Goal: Task Accomplishment & Management: Complete application form

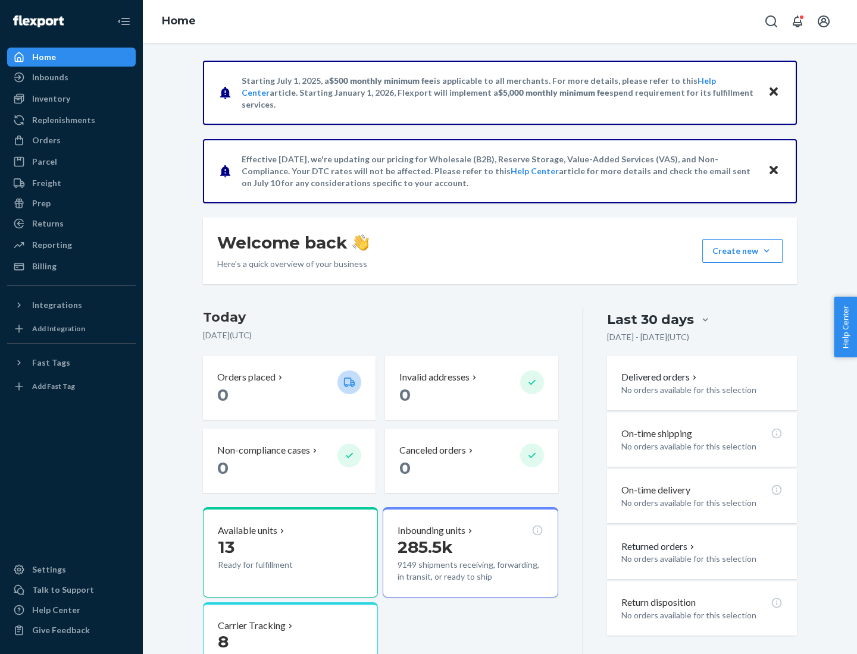
click at [766, 251] on button "Create new Create new inbound Create new order Create new product" at bounding box center [742, 251] width 80 height 24
click at [71, 77] on div "Inbounds" at bounding box center [71, 77] width 126 height 17
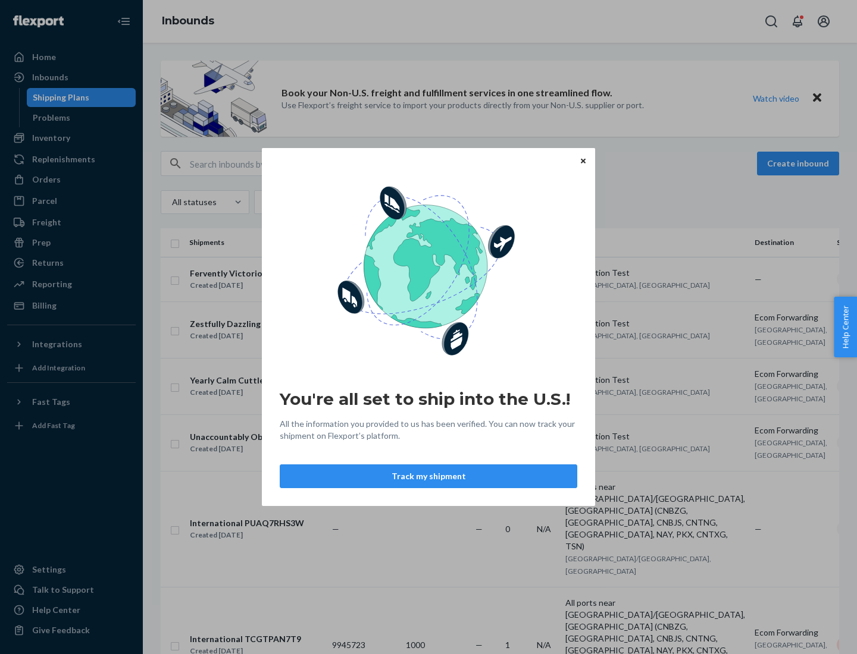
click at [428, 477] on button "Track my shipment" at bounding box center [428, 477] width 297 height 24
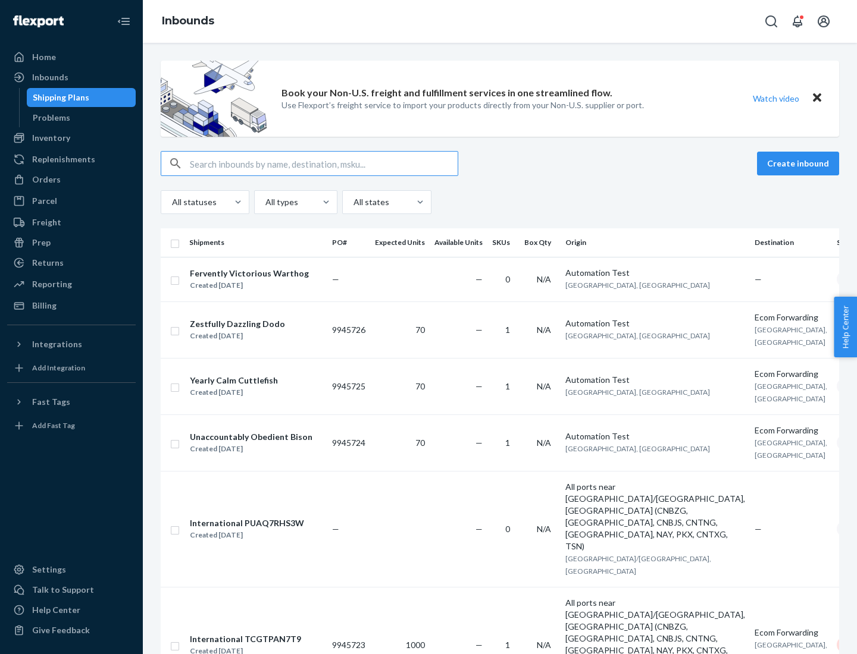
click at [800, 164] on button "Create inbound" at bounding box center [798, 164] width 82 height 24
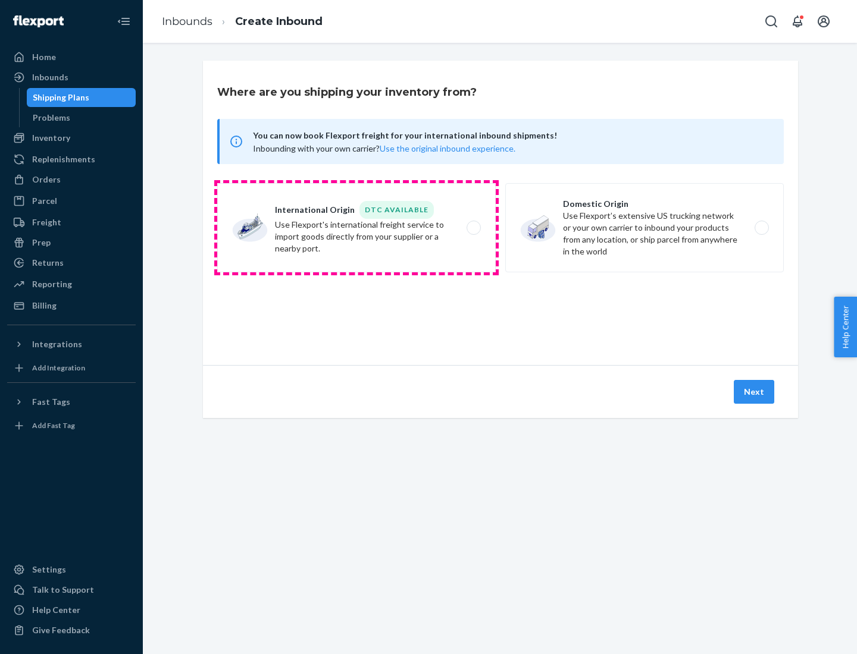
click at [356, 228] on label "International Origin DTC Available Use Flexport's international freight service…" at bounding box center [356, 227] width 278 height 89
click at [473, 228] on input "International Origin DTC Available Use Flexport's international freight service…" at bounding box center [477, 228] width 8 height 8
radio input "true"
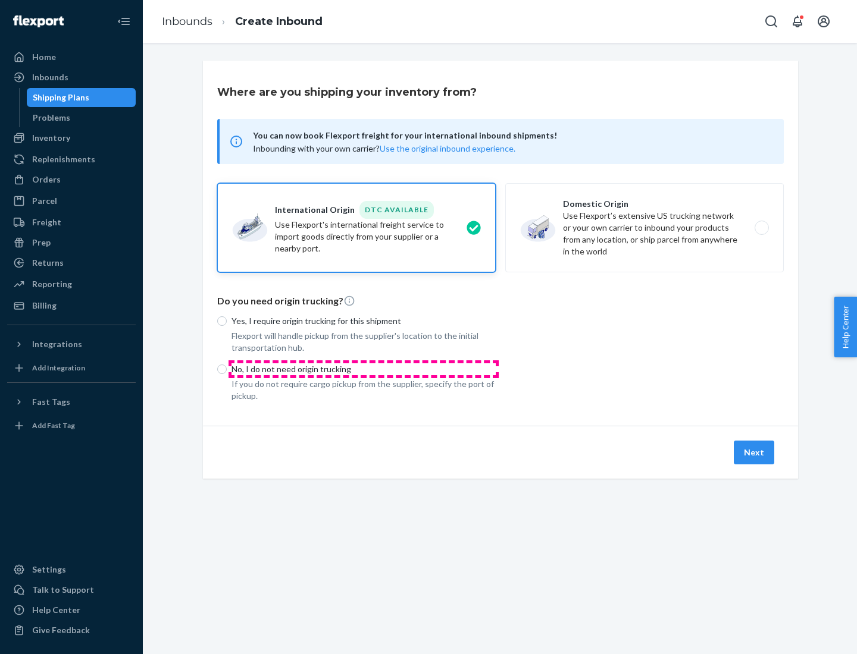
click at [363, 369] on p "No, I do not need origin trucking" at bounding box center [363, 369] width 264 height 12
click at [227, 369] on input "No, I do not need origin trucking" at bounding box center [222, 370] width 10 height 10
radio input "true"
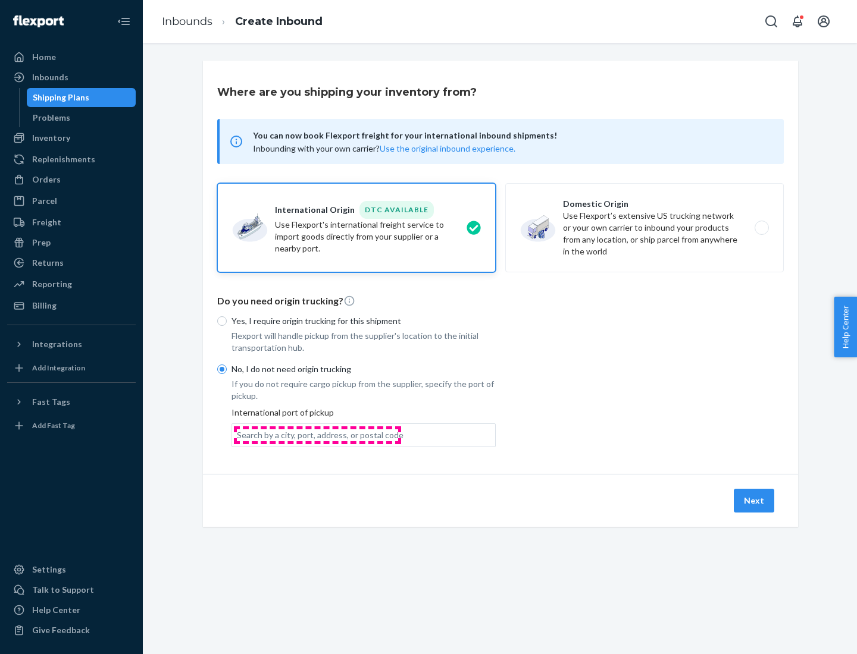
click at [317, 435] on div "Search by a city, port, address, or postal code" at bounding box center [320, 436] width 167 height 12
click at [238, 435] on input "Search by a city, port, address, or postal code" at bounding box center [237, 436] width 1 height 12
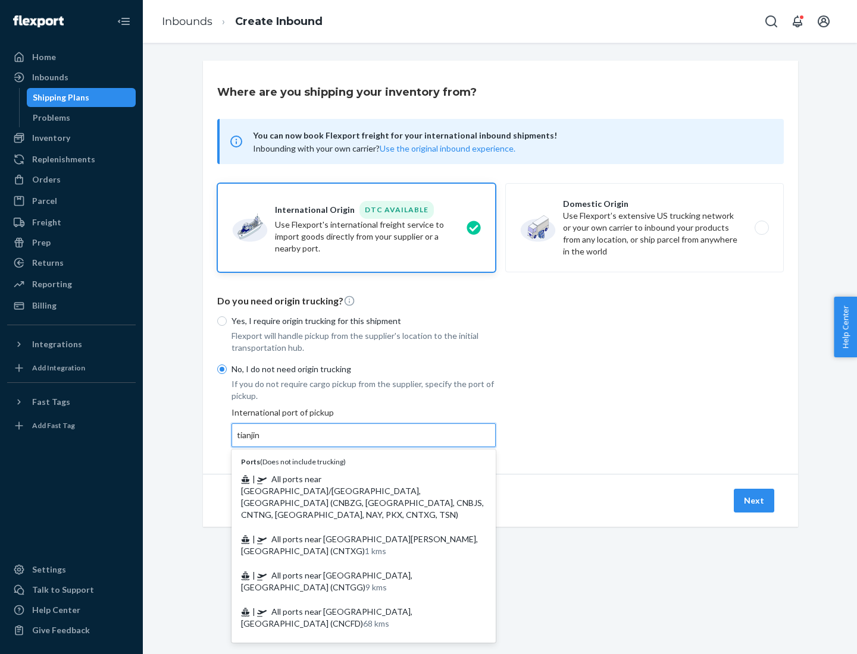
click at [352, 479] on span "| All ports near [GEOGRAPHIC_DATA]/[GEOGRAPHIC_DATA], [GEOGRAPHIC_DATA] (CNBZG,…" at bounding box center [362, 497] width 243 height 46
click at [261, 441] on input "tianjin" at bounding box center [249, 436] width 24 height 12
type input "All ports near [GEOGRAPHIC_DATA]/[GEOGRAPHIC_DATA], [GEOGRAPHIC_DATA] (CNBZG, […"
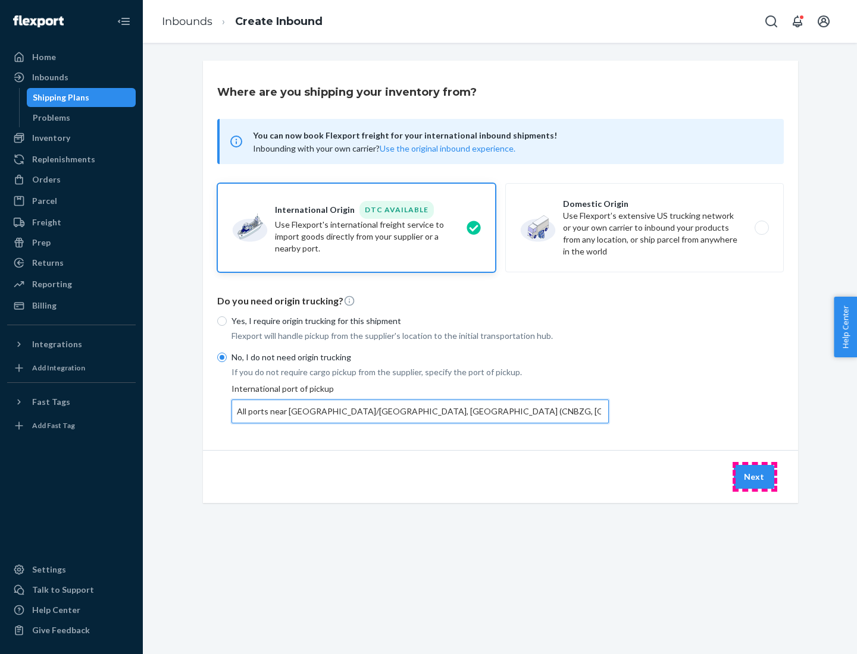
click at [754, 477] on button "Next" at bounding box center [754, 477] width 40 height 24
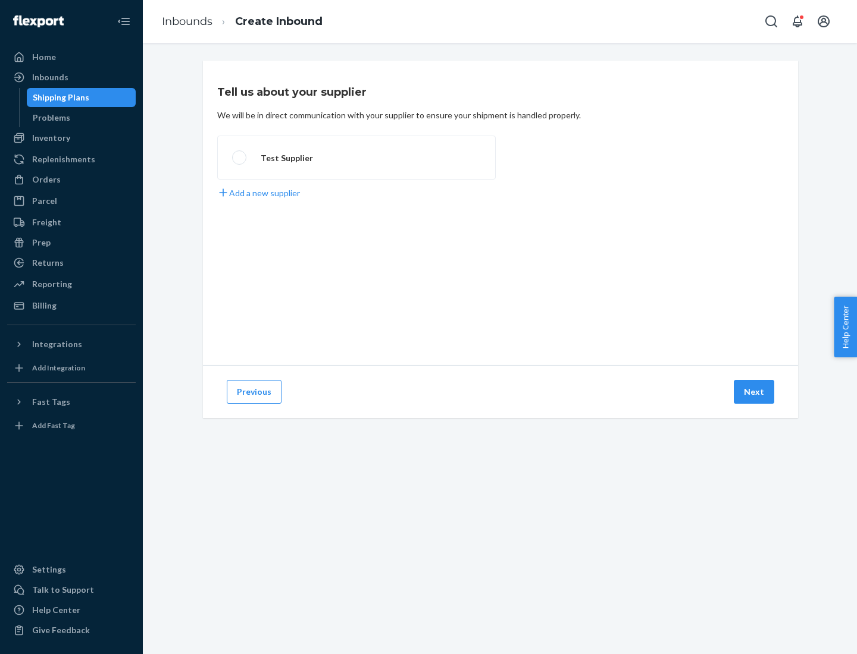
click at [356, 158] on label "Test Supplier" at bounding box center [356, 158] width 278 height 44
click at [240, 158] on input "Test Supplier" at bounding box center [236, 158] width 8 height 8
radio input "true"
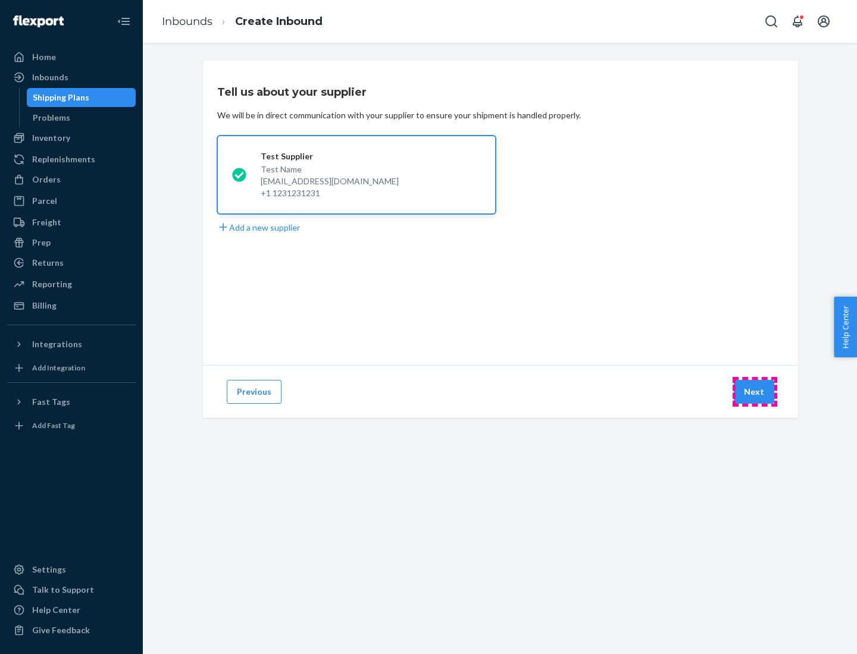
click at [754, 392] on button "Next" at bounding box center [754, 392] width 40 height 24
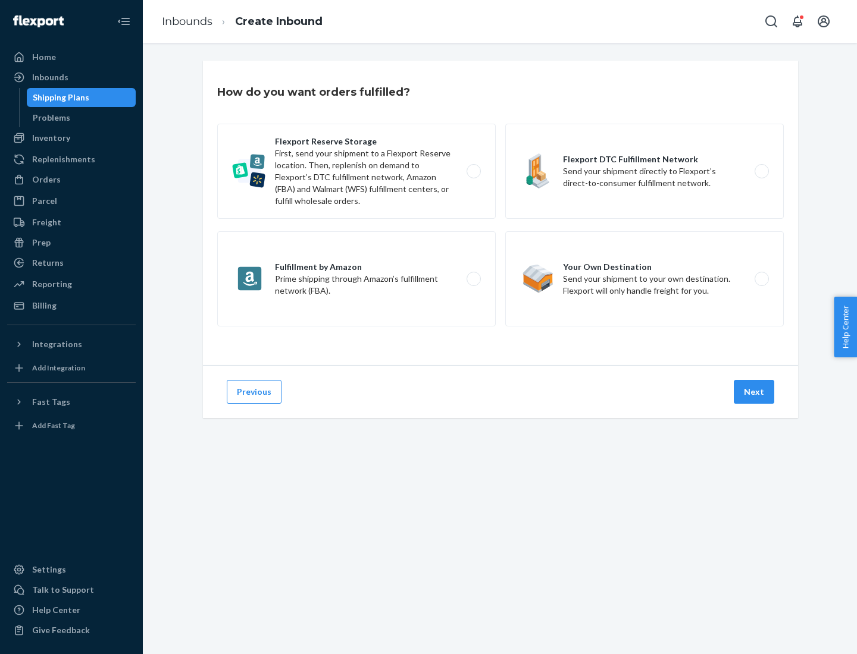
click at [356, 171] on label "Flexport Reserve Storage First, send your shipment to a Flexport Reserve locati…" at bounding box center [356, 171] width 278 height 95
click at [473, 171] on input "Flexport Reserve Storage First, send your shipment to a Flexport Reserve locati…" at bounding box center [477, 172] width 8 height 8
radio input "true"
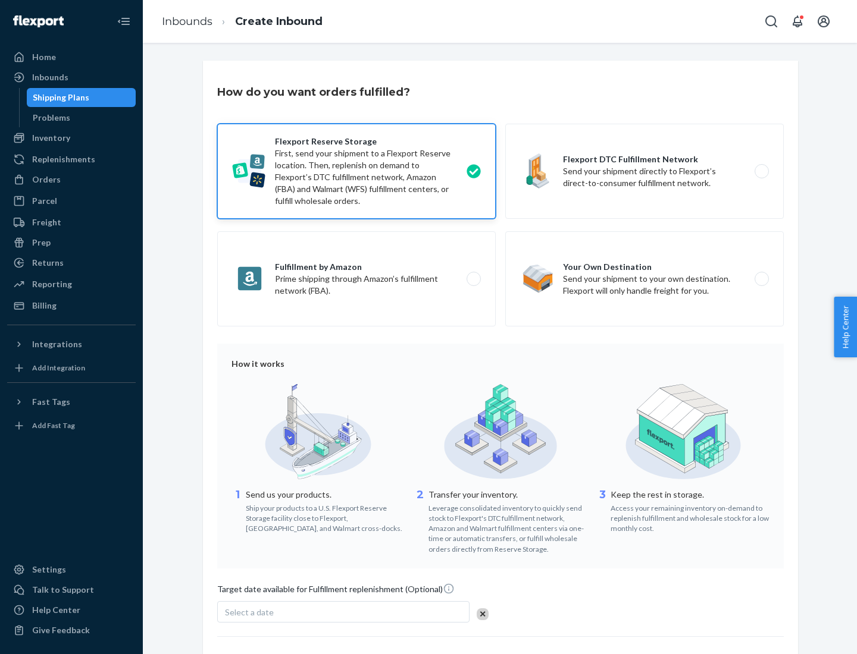
scroll to position [98, 0]
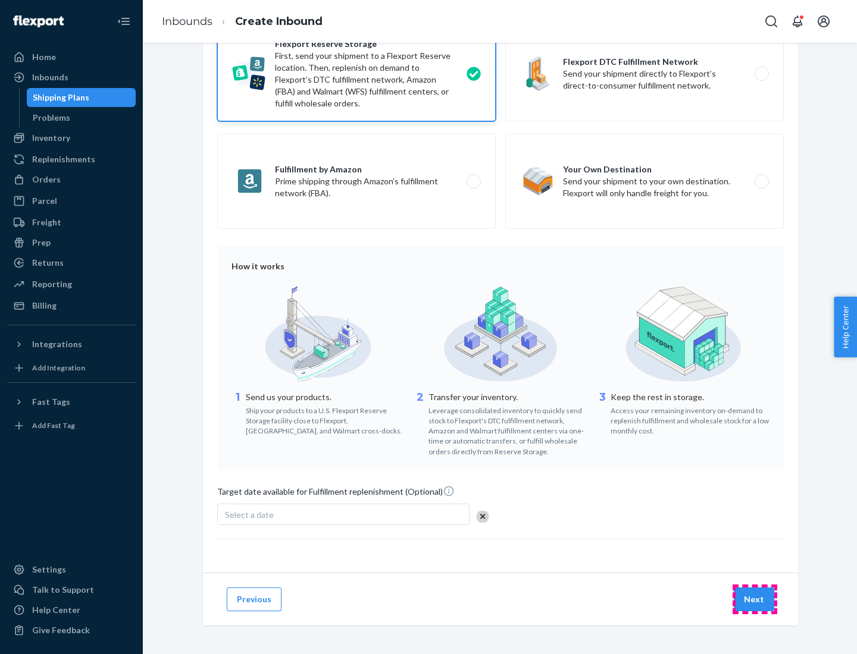
click at [754, 599] on button "Next" at bounding box center [754, 600] width 40 height 24
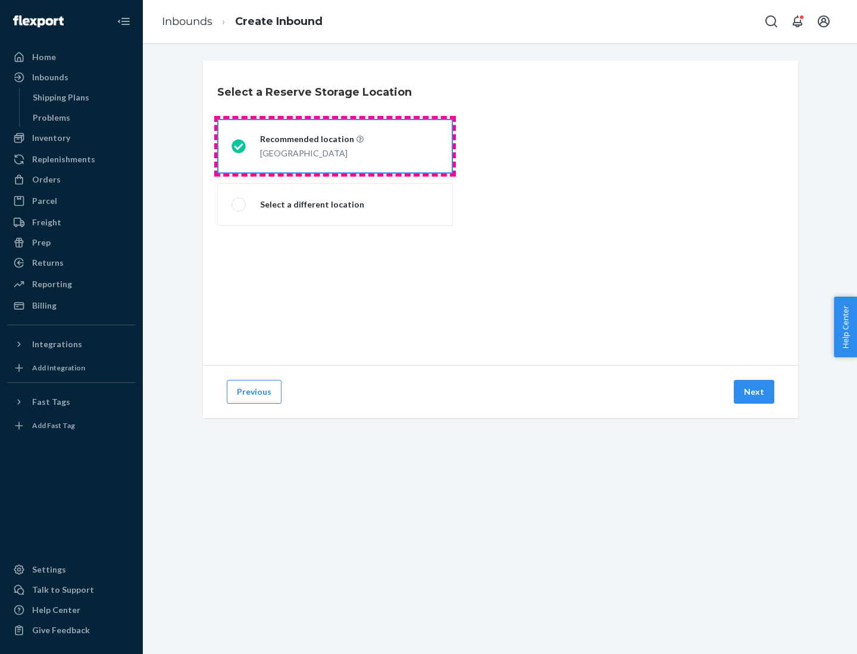
click at [335, 146] on div "[GEOGRAPHIC_DATA]" at bounding box center [312, 152] width 104 height 14
click at [239, 146] on input "Recommended location [GEOGRAPHIC_DATA]" at bounding box center [235, 147] width 8 height 8
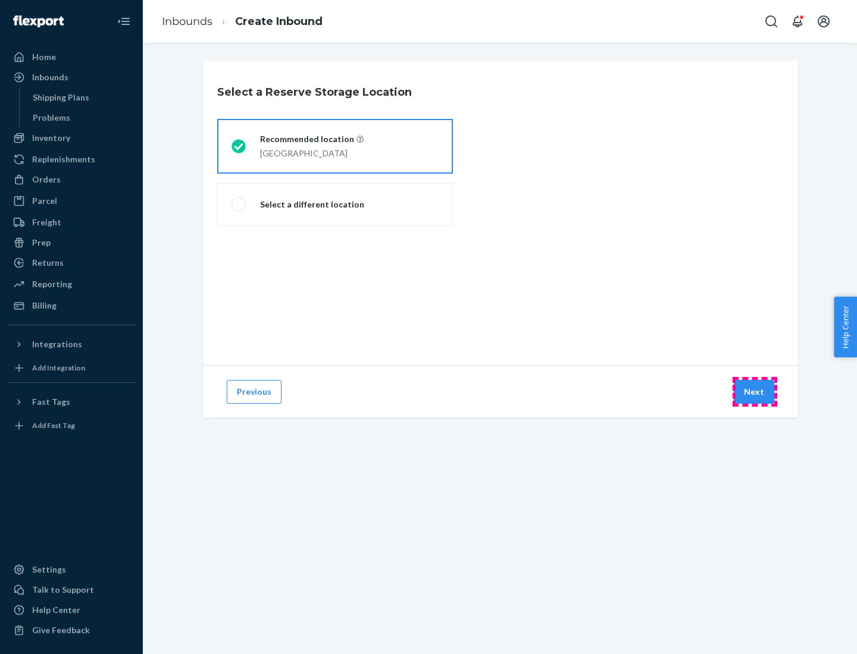
click at [754, 392] on button "Next" at bounding box center [754, 392] width 40 height 24
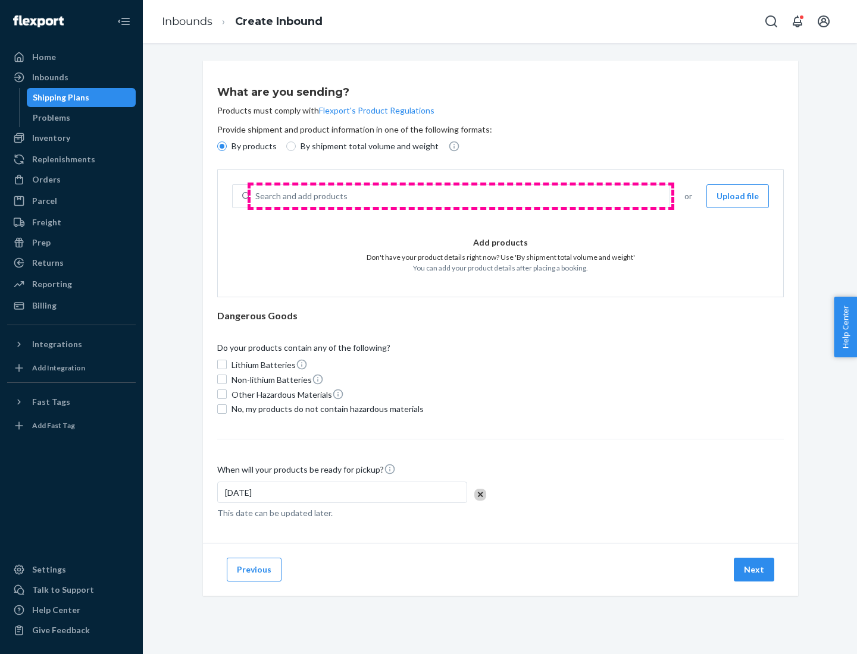
click at [460, 196] on div "Search and add products" at bounding box center [459, 196] width 419 height 21
click at [256, 196] on input "Search and add products" at bounding box center [255, 196] width 1 height 12
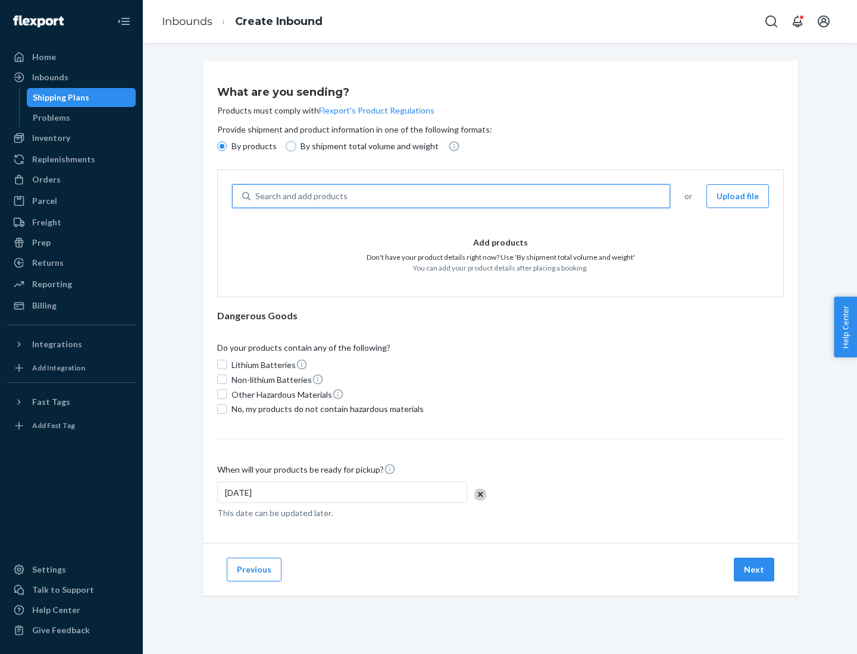
click at [289, 146] on input "By shipment total volume and weight" at bounding box center [291, 147] width 10 height 10
radio input "true"
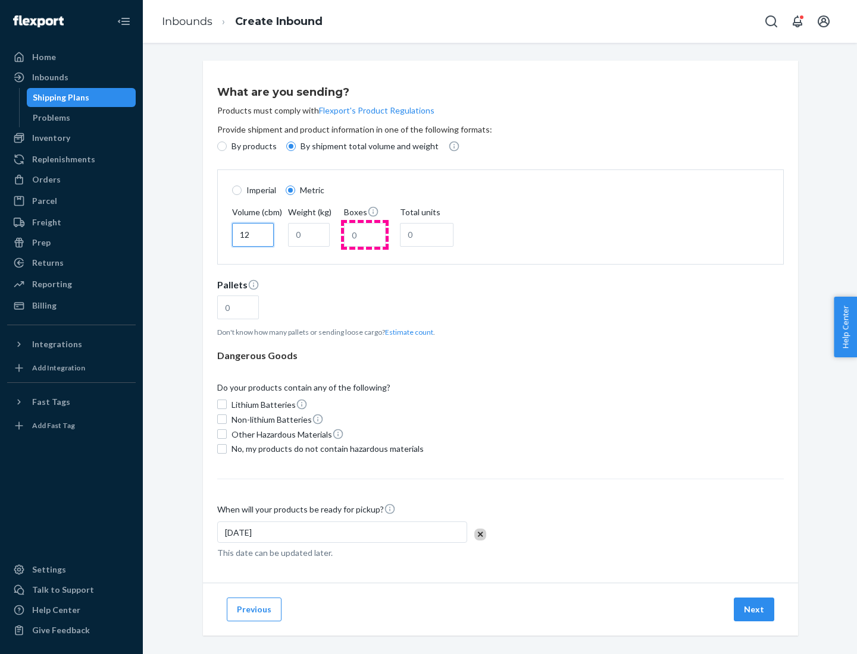
type input "12"
type input "22"
type input "222"
type input "121"
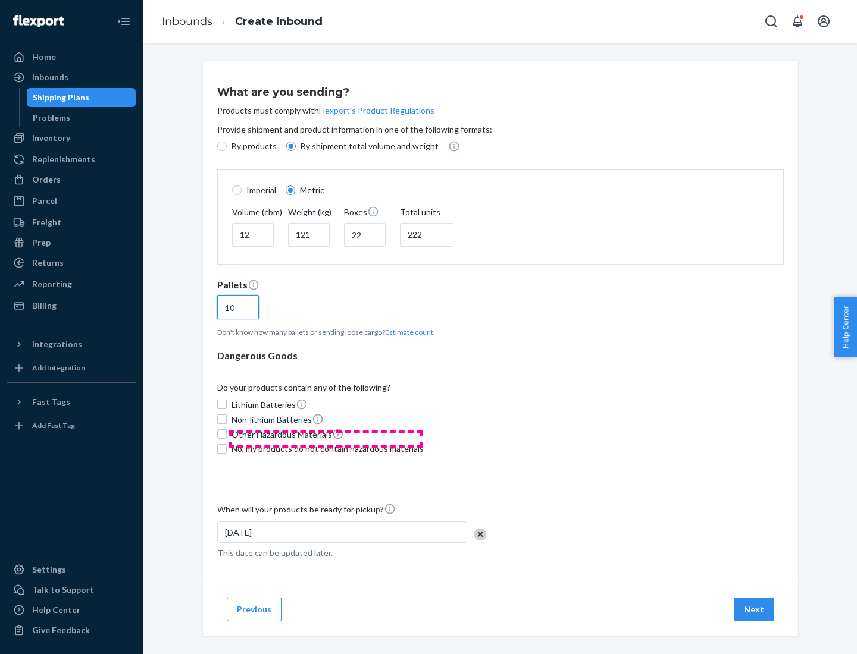
scroll to position [10, 0]
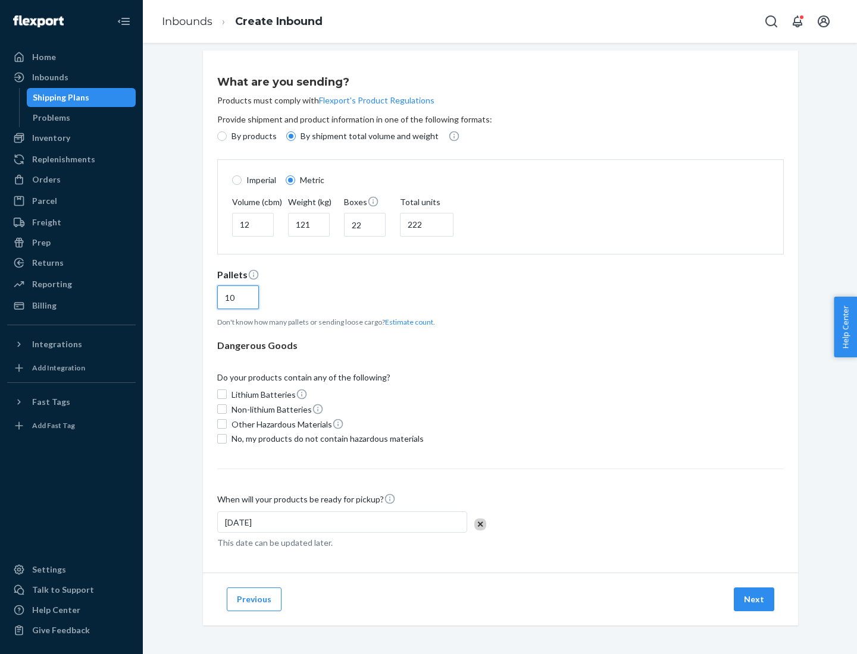
type input "10"
click at [325, 438] on span "No, my products do not contain hazardous materials" at bounding box center [327, 439] width 192 height 12
click at [227, 438] on input "No, my products do not contain hazardous materials" at bounding box center [222, 439] width 10 height 10
checkbox input "true"
click at [754, 599] on button "Next" at bounding box center [754, 600] width 40 height 24
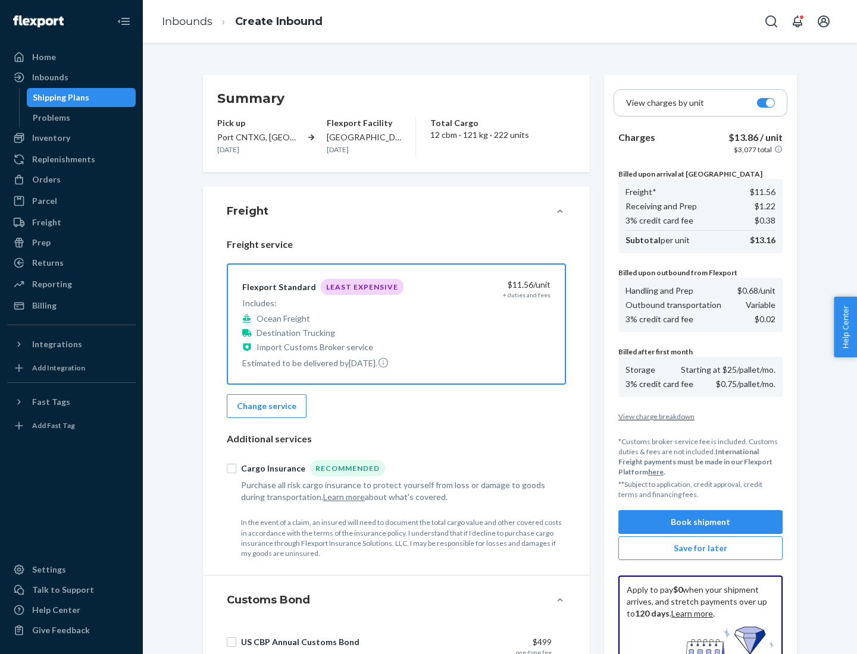
scroll to position [174, 0]
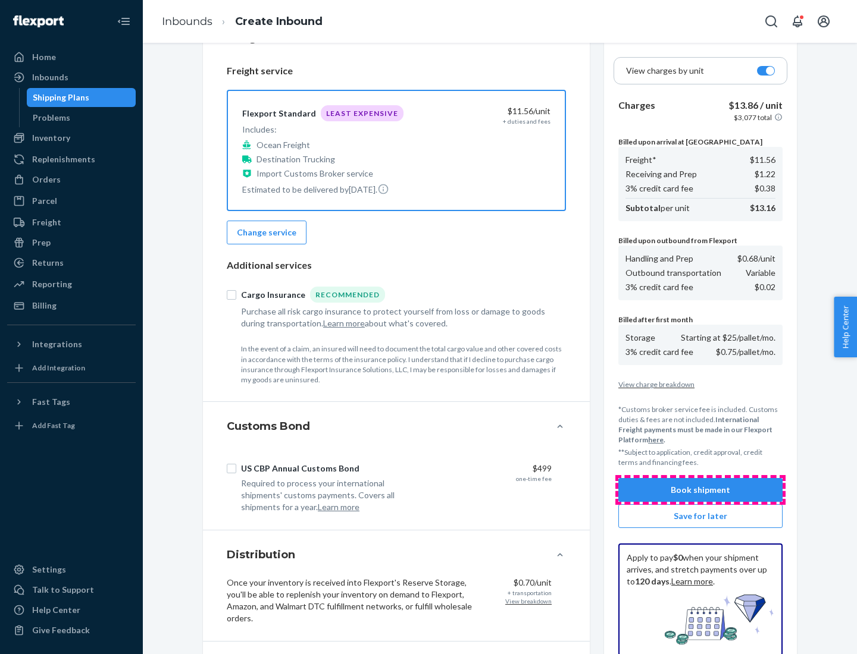
click at [700, 490] on button "Book shipment" at bounding box center [700, 490] width 164 height 24
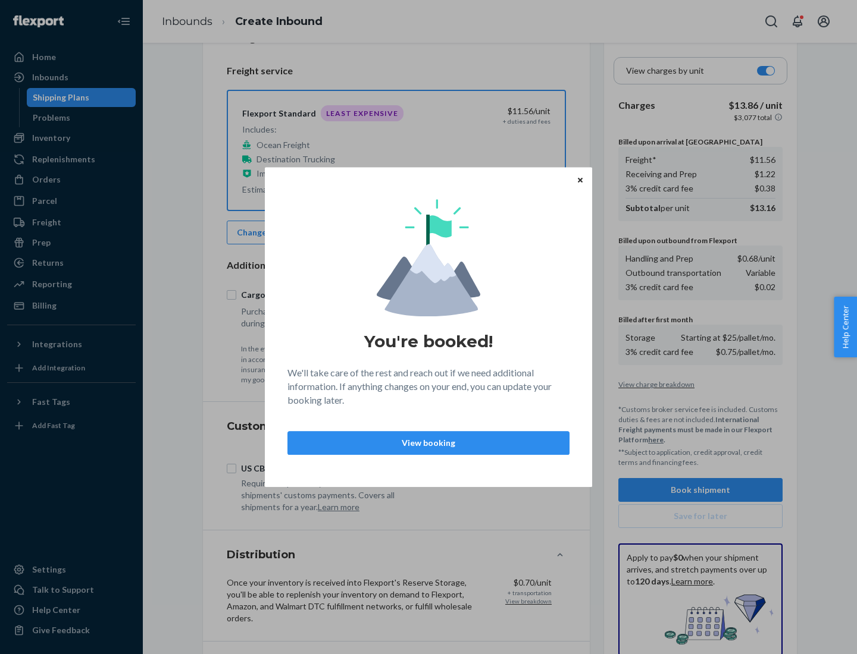
click at [428, 443] on p "View booking" at bounding box center [428, 443] width 262 height 12
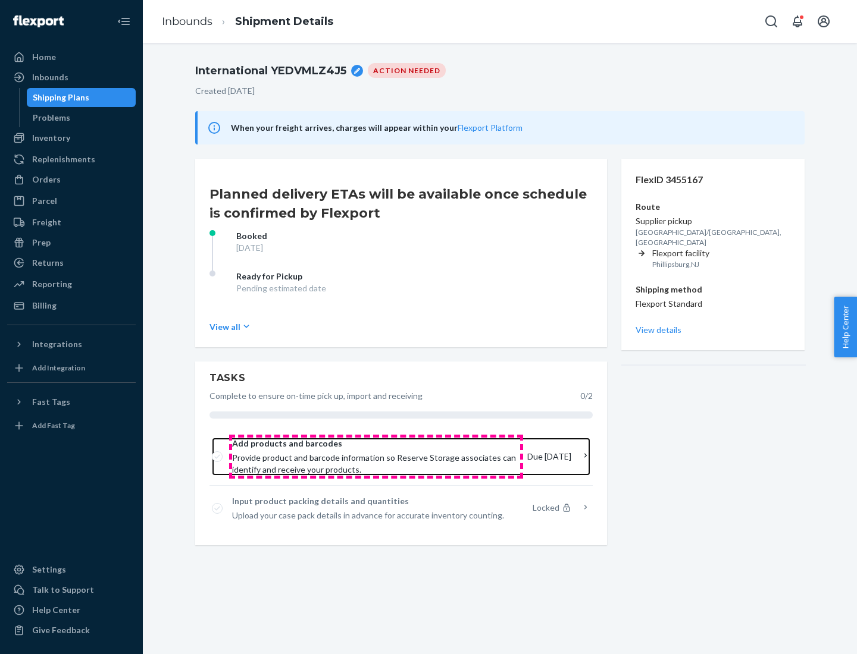
click at [376, 457] on span "Provide product and barcode information so Reserve Storage associates can ident…" at bounding box center [375, 464] width 286 height 24
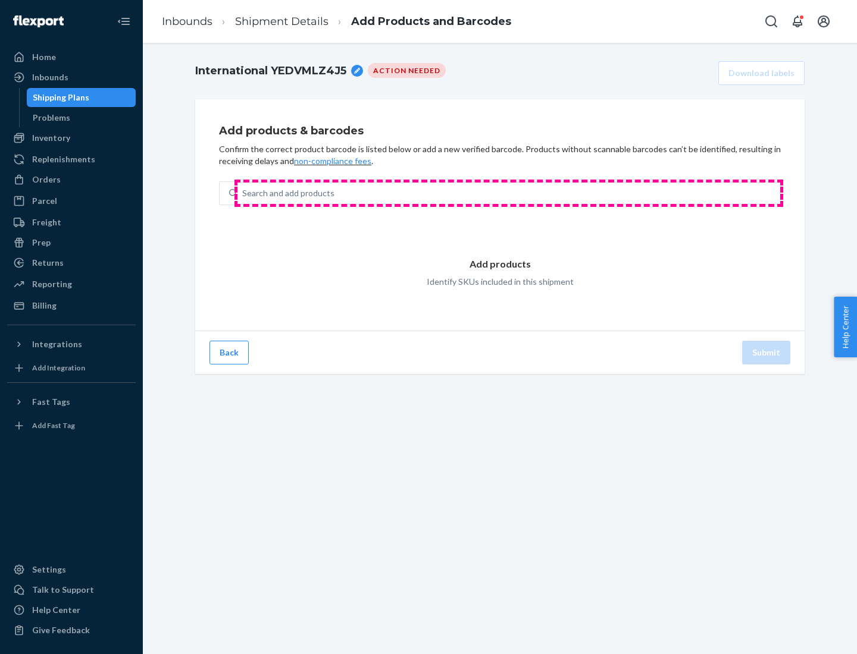
click at [509, 193] on div "Search and add products" at bounding box center [508, 193] width 543 height 21
click at [243, 193] on input "Search and add products" at bounding box center [242, 193] width 1 height 12
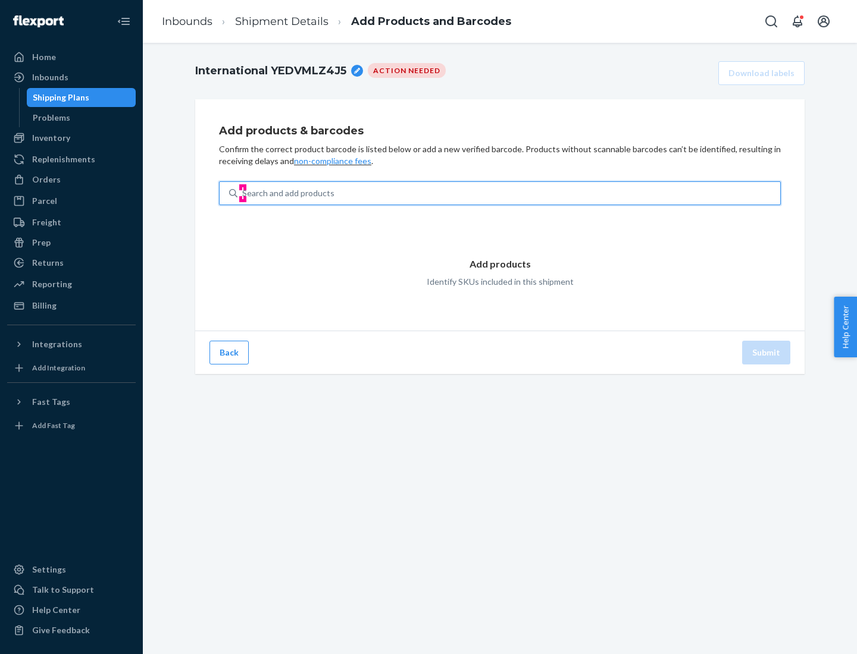
type input "test"
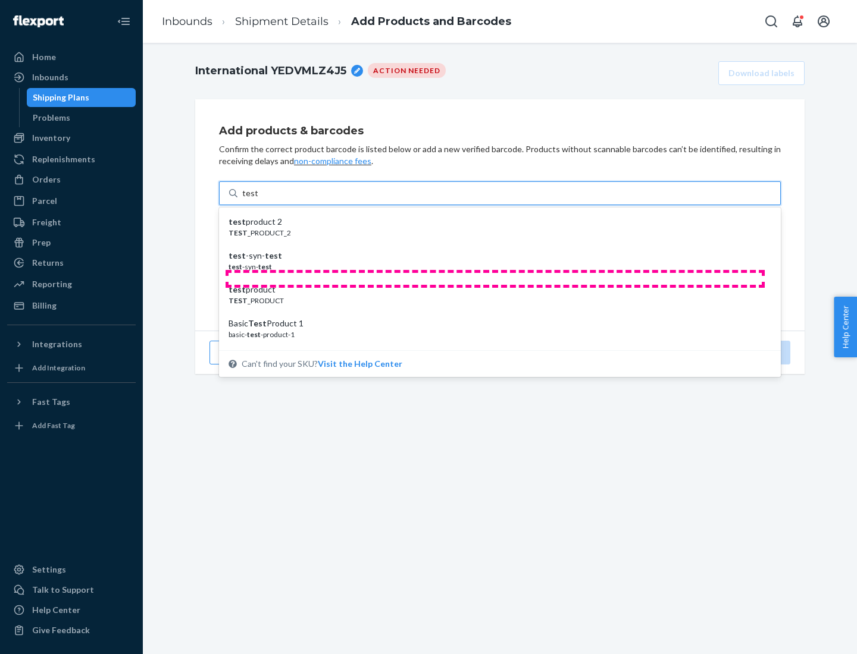
scroll to position [45, 0]
click at [495, 279] on div "Basic Test Product 1" at bounding box center [494, 279] width 533 height 12
click at [258, 199] on input "test" at bounding box center [249, 193] width 15 height 12
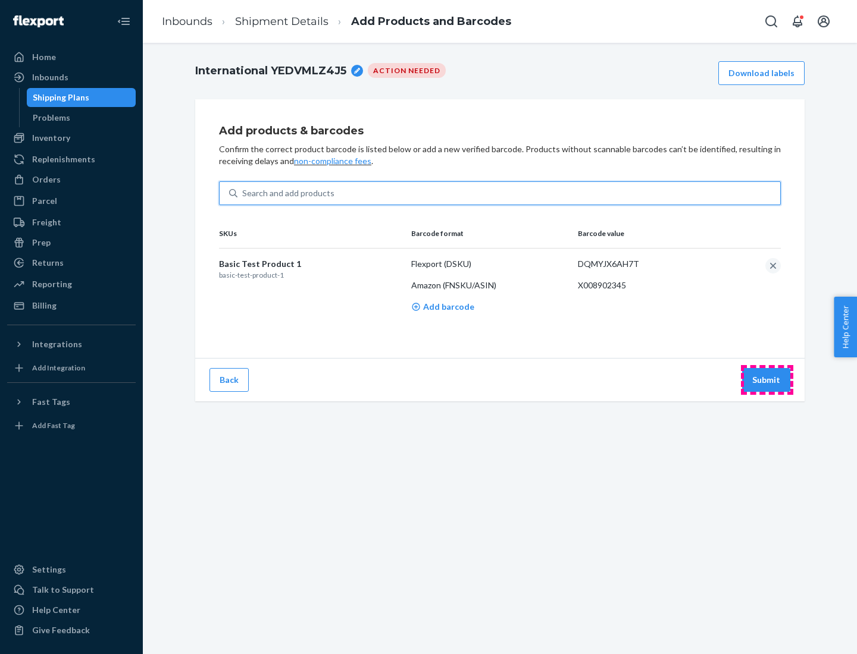
click at [766, 380] on button "Submit" at bounding box center [766, 380] width 48 height 24
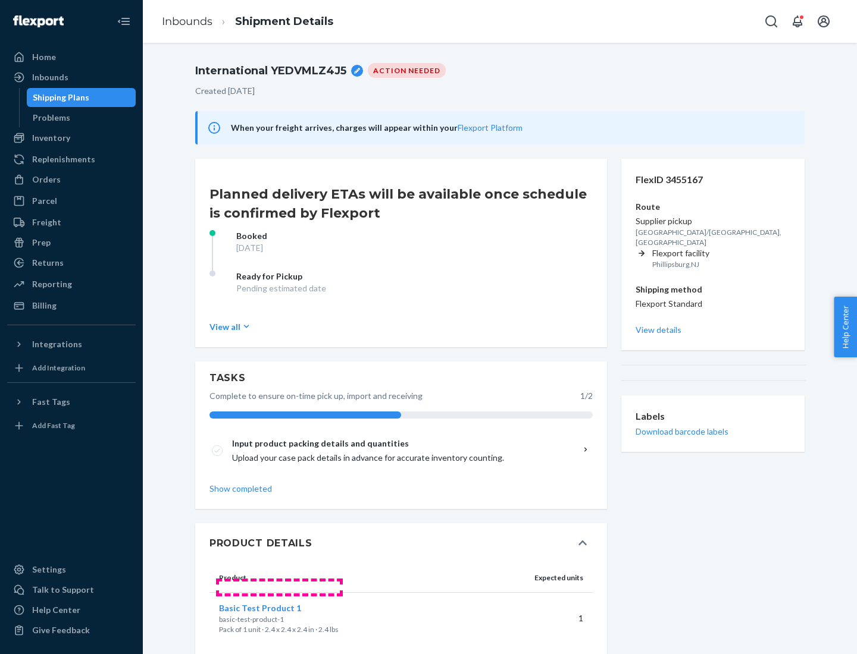
scroll to position [21, 0]
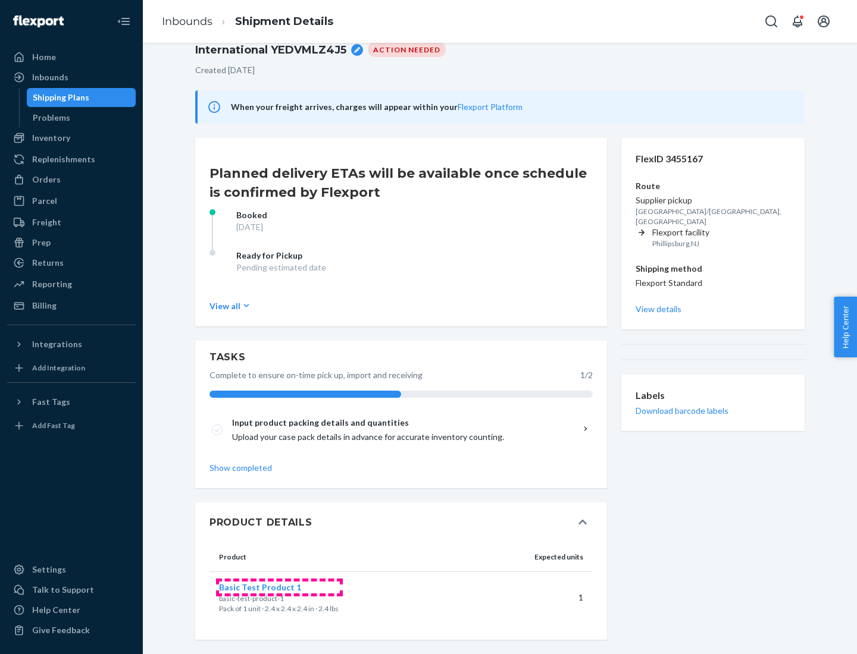
click at [279, 587] on span "Basic Test Product 1" at bounding box center [260, 587] width 82 height 10
